Goal: Check status: Check status

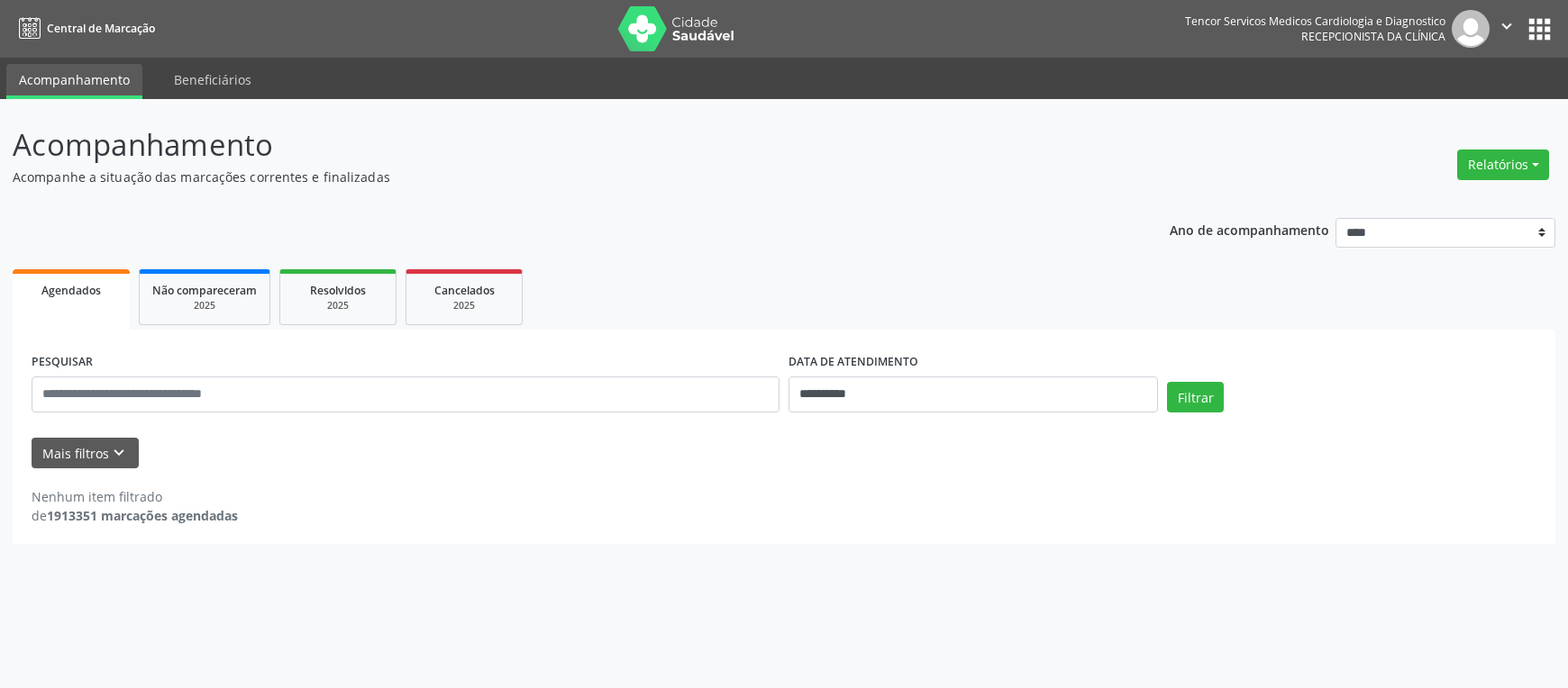
select select "*"
drag, startPoint x: 0, startPoint y: 0, endPoint x: 1190, endPoint y: 402, distance: 1256.1
click at [1190, 402] on button "Filtrar" at bounding box center [1195, 396] width 57 height 31
click at [1057, 383] on input "**********" at bounding box center [973, 394] width 370 height 36
click at [916, 496] on span "3" at bounding box center [921, 488] width 36 height 35
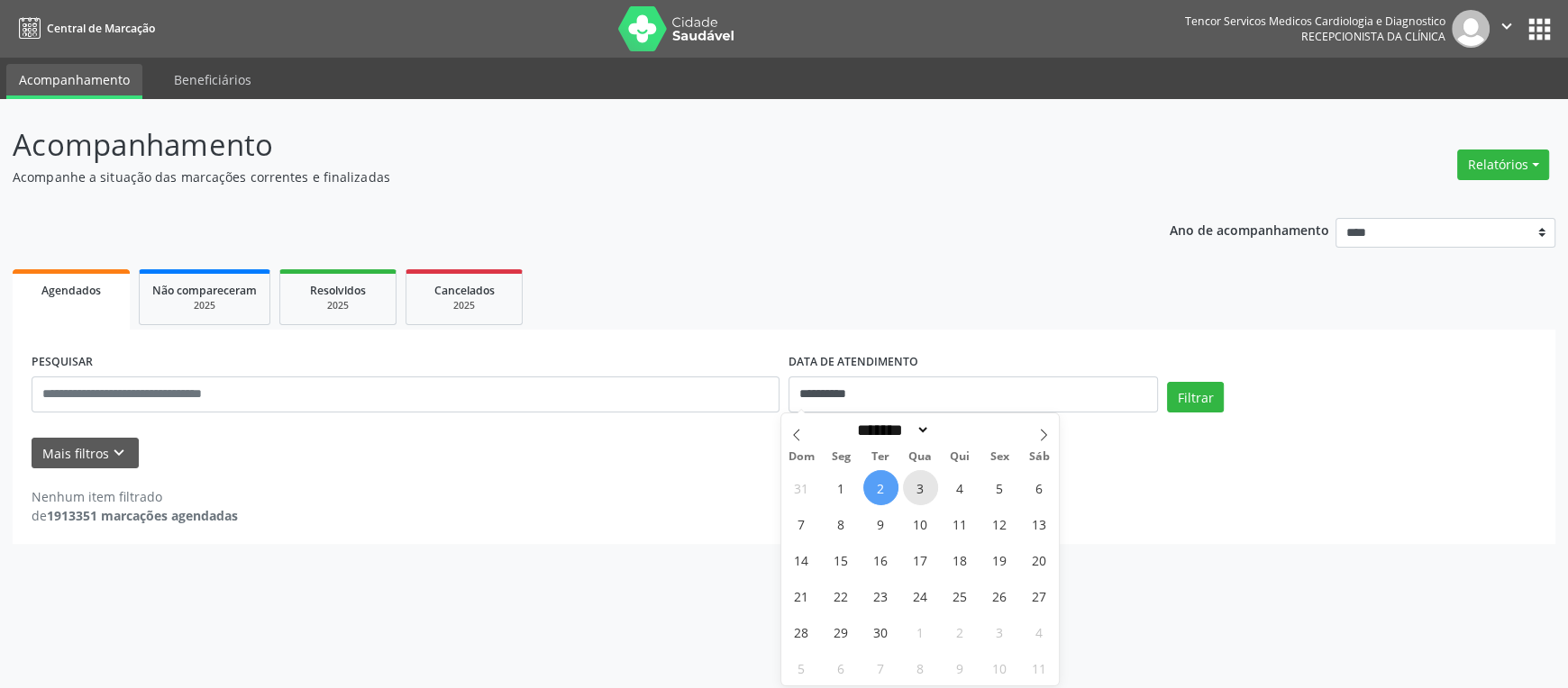
type input "**********"
click at [1205, 392] on button "Filtrar" at bounding box center [1195, 396] width 57 height 31
select select "*"
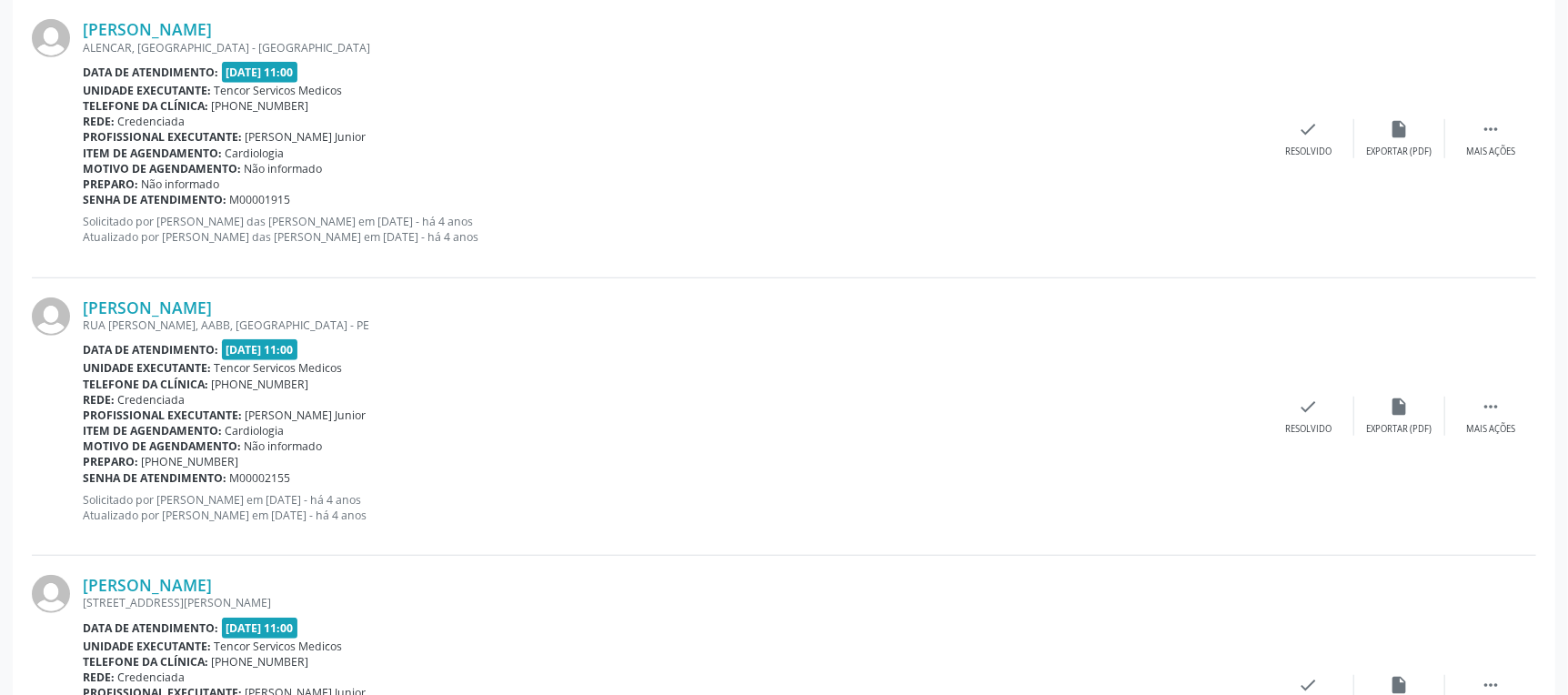
scroll to position [90, 0]
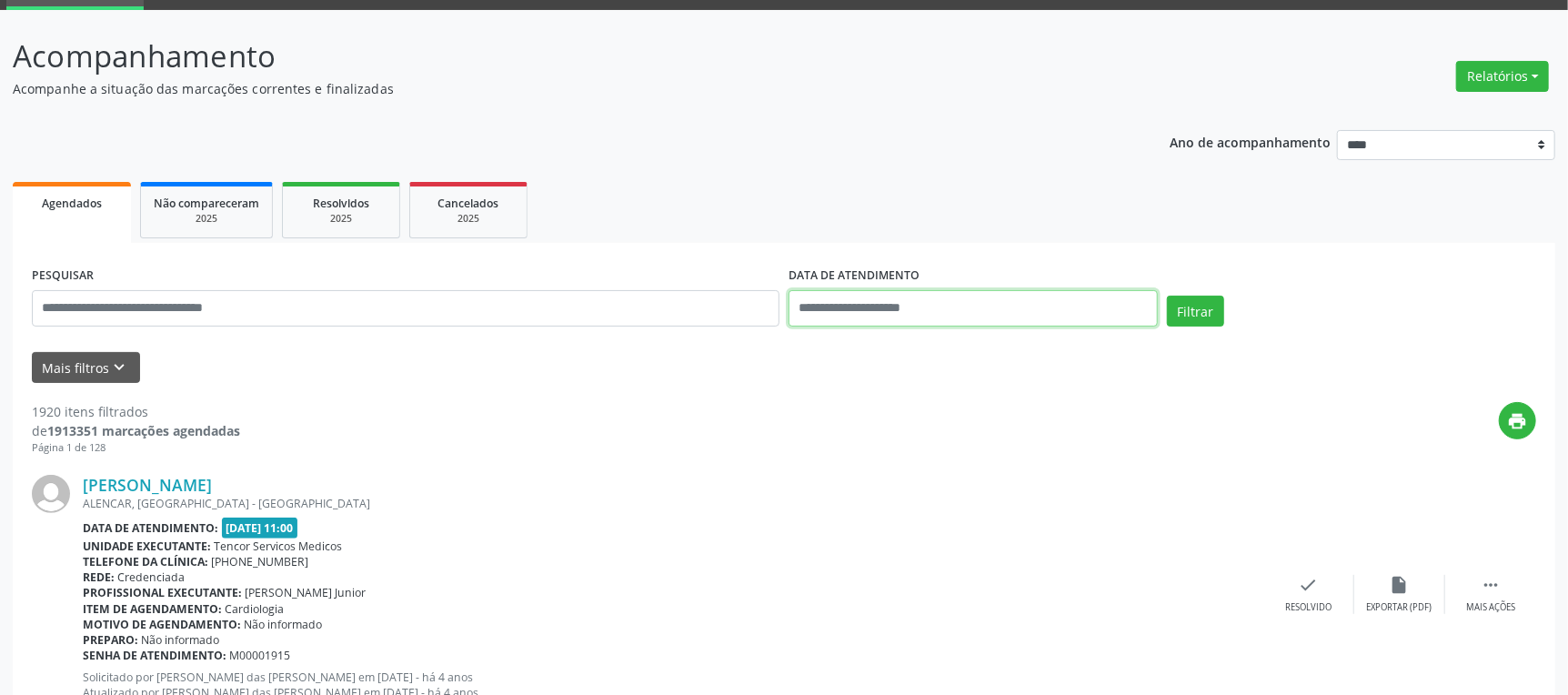
click at [1056, 291] on input "text" at bounding box center [973, 309] width 369 height 37
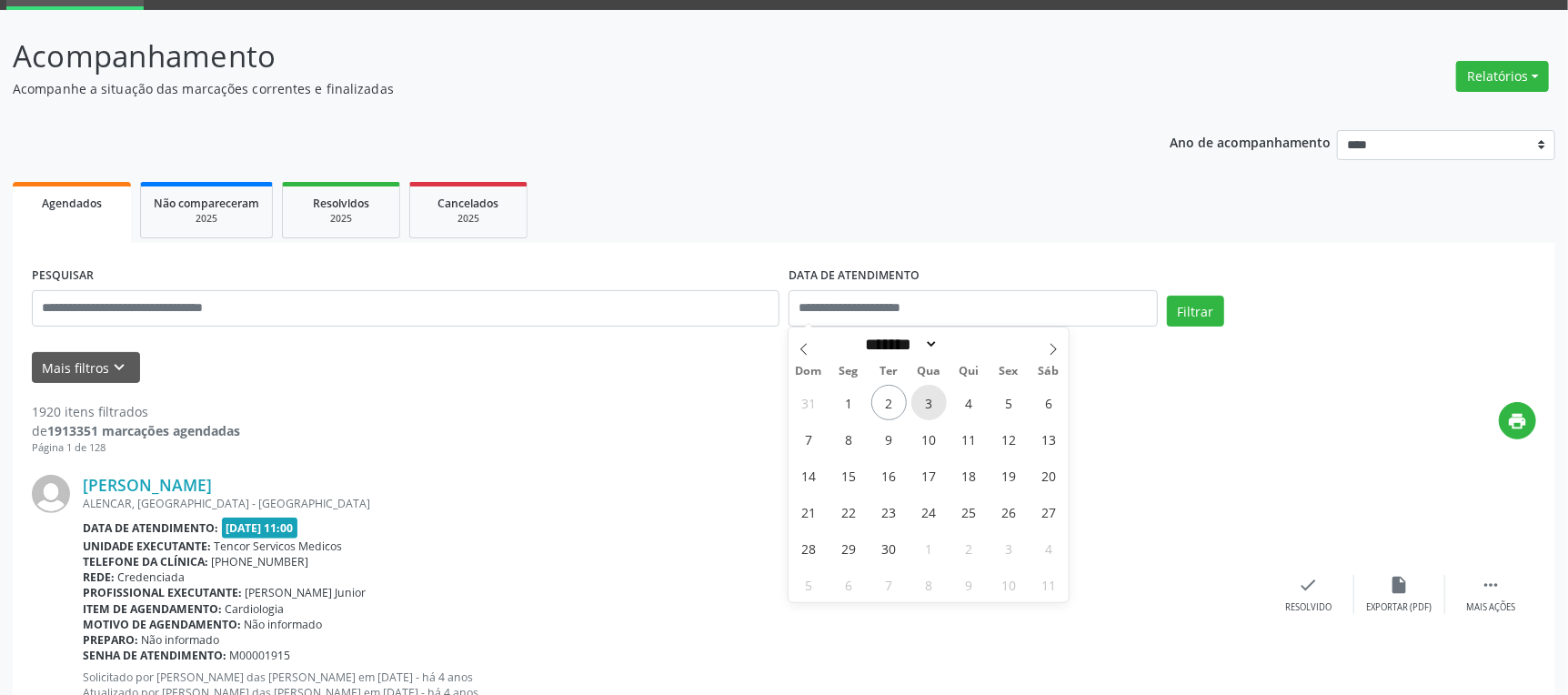
click at [923, 398] on span "3" at bounding box center [930, 403] width 36 height 36
type input "**********"
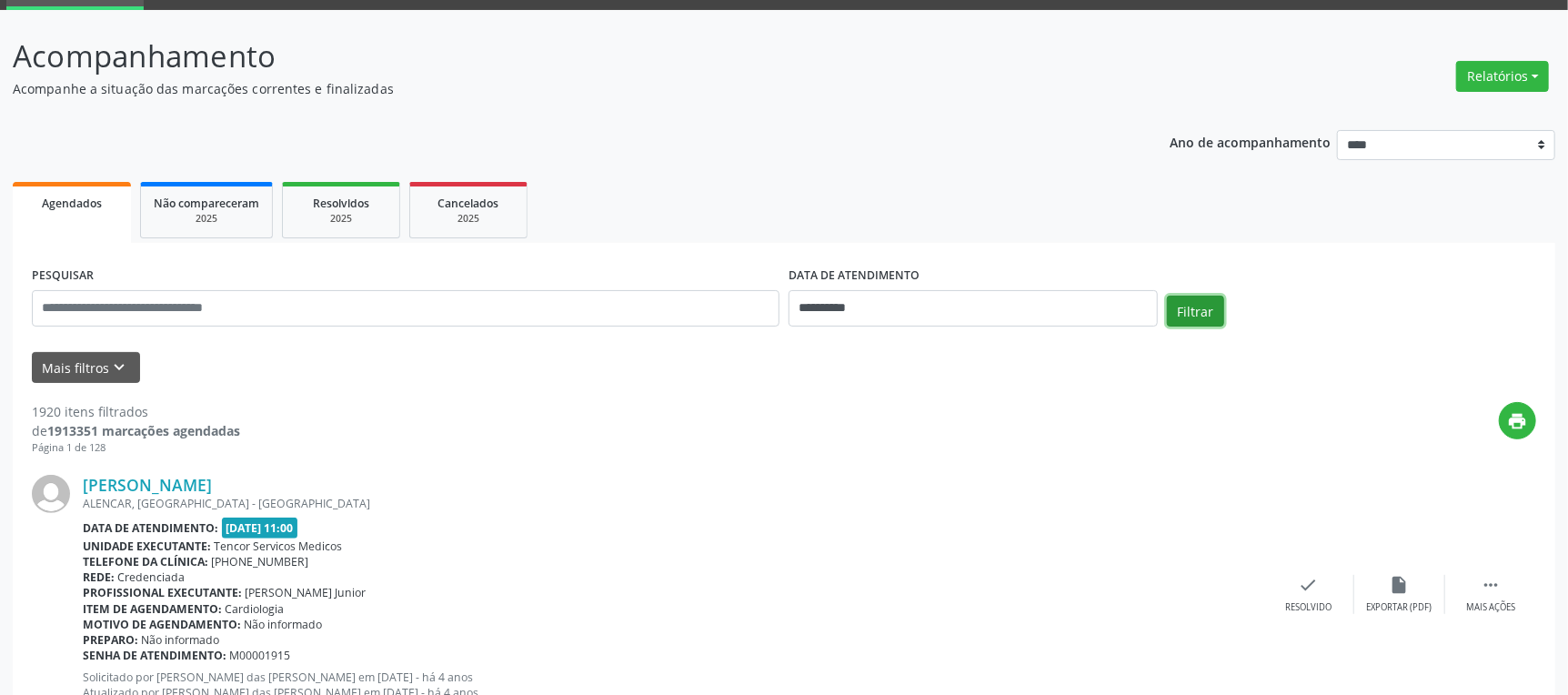
click at [1190, 312] on button "Filtrar" at bounding box center [1196, 311] width 58 height 31
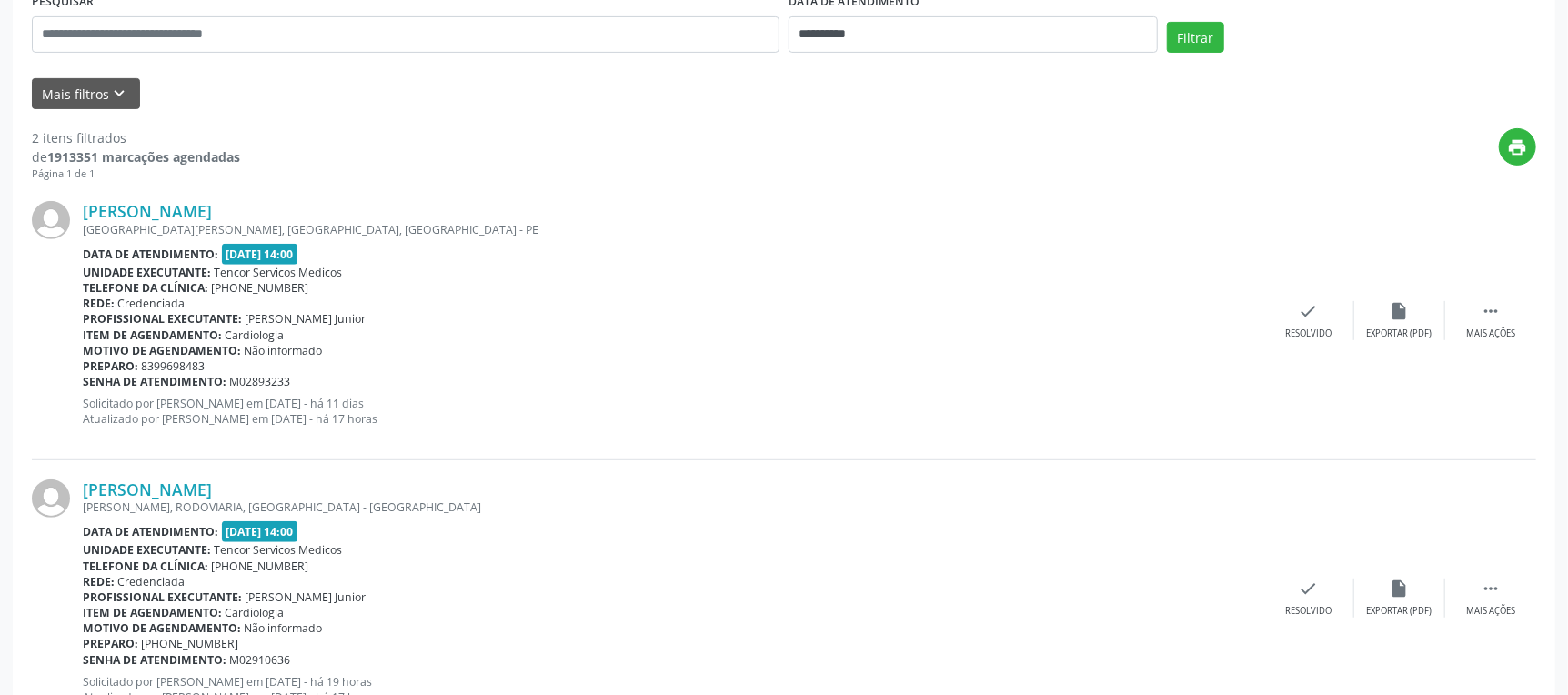
scroll to position [436, 0]
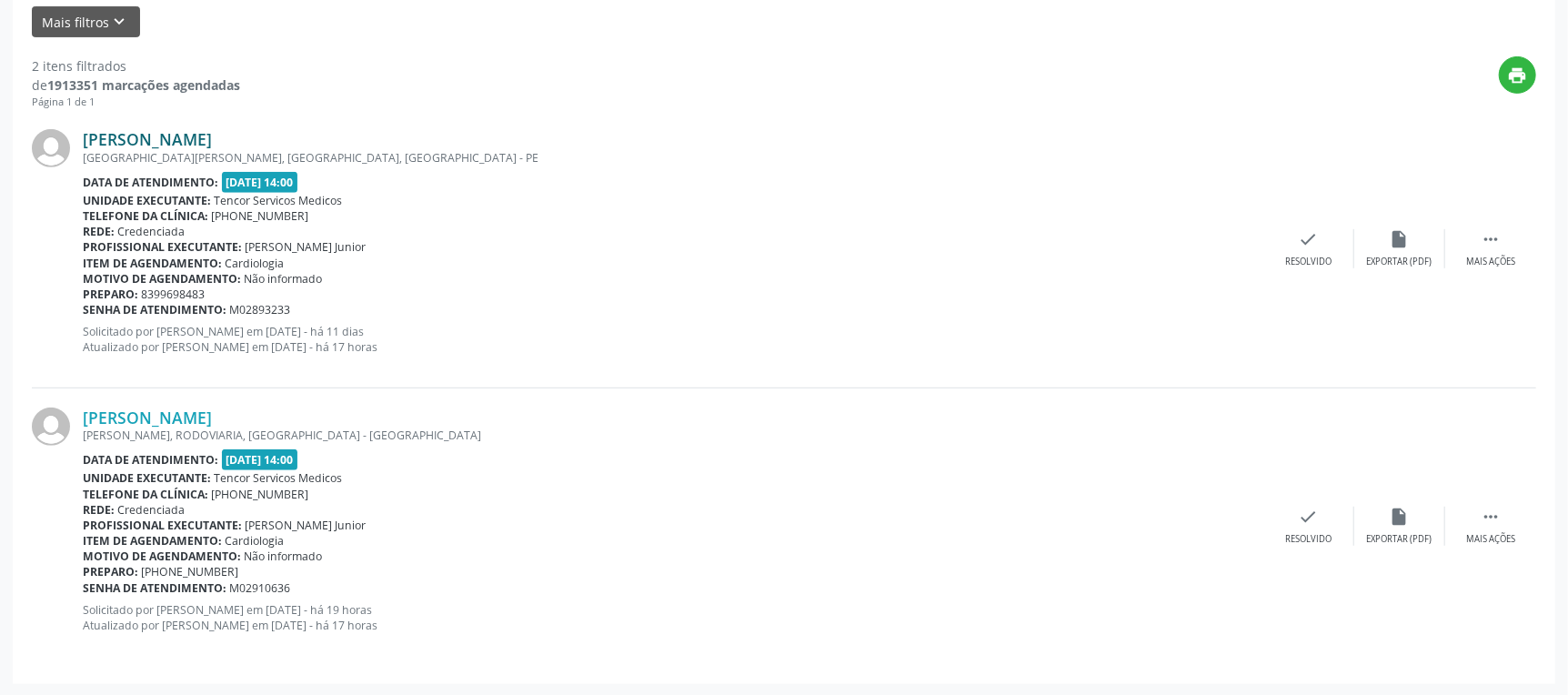
click at [212, 138] on link "[PERSON_NAME]" at bounding box center [147, 139] width 129 height 20
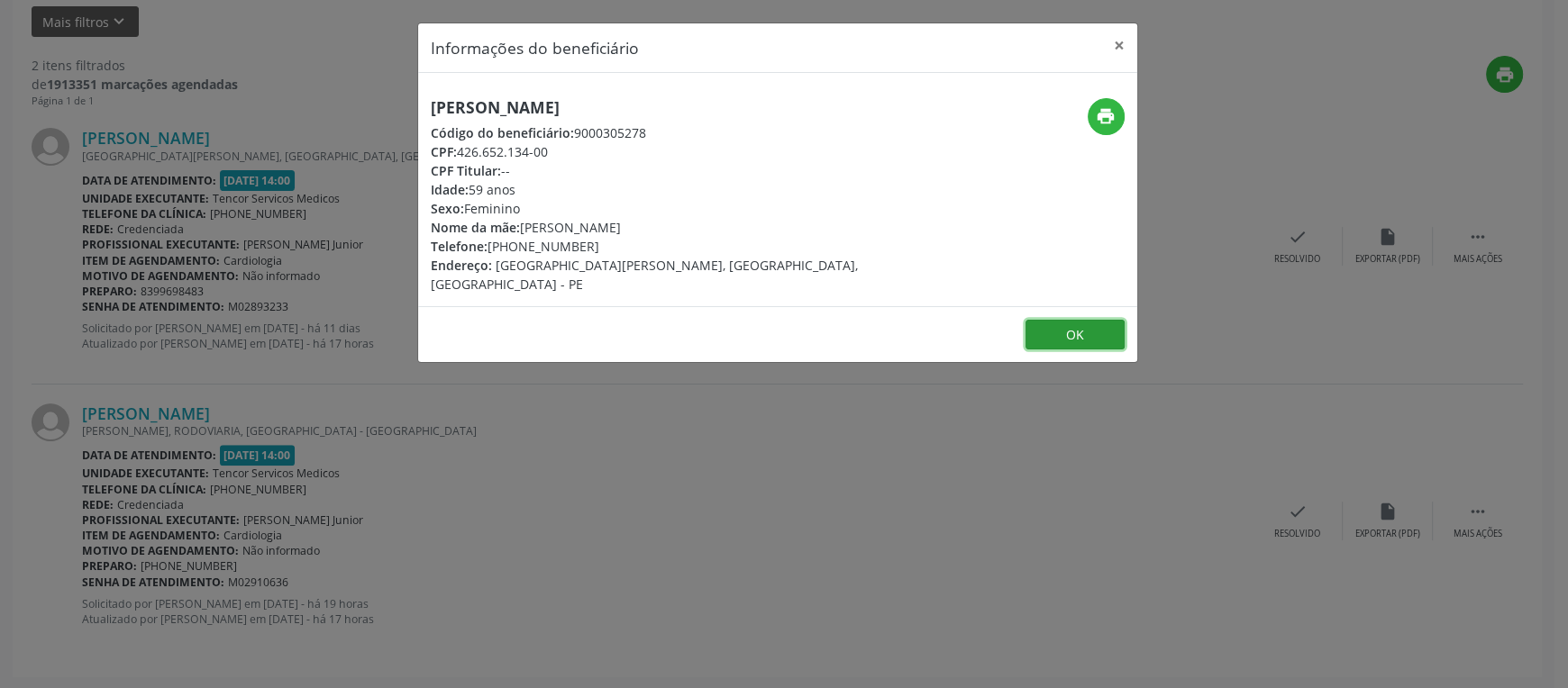
click at [1039, 319] on button "OK" at bounding box center [1075, 334] width 100 height 31
